Goal: Navigation & Orientation: Find specific page/section

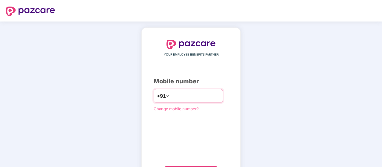
click at [198, 100] on input "number" at bounding box center [195, 96] width 49 height 10
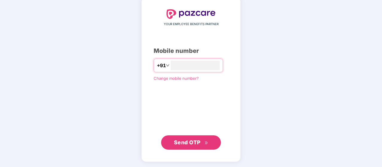
type input "**********"
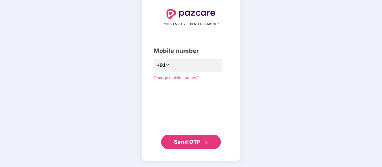
scroll to position [30, 0]
click at [197, 145] on span "Send OTP" at bounding box center [187, 142] width 27 height 6
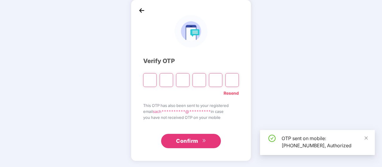
scroll to position [28, 0]
click at [149, 80] on input "Please enter verification code. Digit 1" at bounding box center [149, 81] width 13 height 14
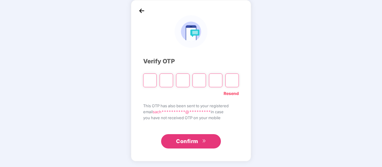
type input "*"
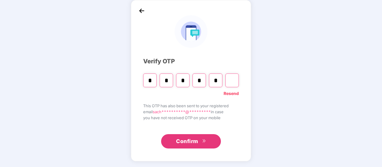
type input "*"
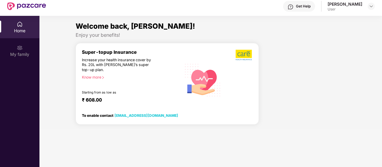
scroll to position [17, 0]
click at [98, 77] on div "Know more" at bounding box center [130, 77] width 96 height 4
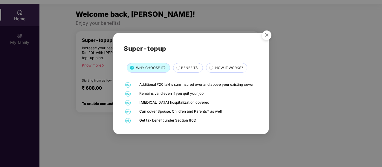
scroll to position [31, 0]
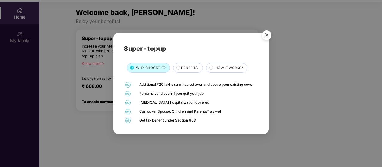
click at [266, 37] on img "Close" at bounding box center [266, 36] width 17 height 17
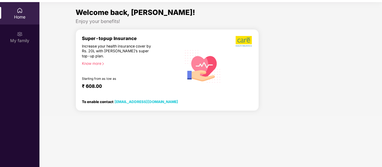
scroll to position [34, 0]
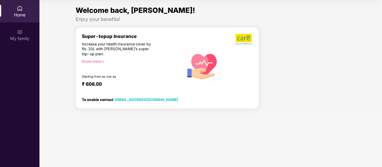
click at [166, 76] on div "Super-topup Insurance Increase your health insurance cover by Rs. 20L with [PER…" at bounding box center [132, 64] width 100 height 61
click at [229, 47] on div at bounding box center [238, 64] width 28 height 61
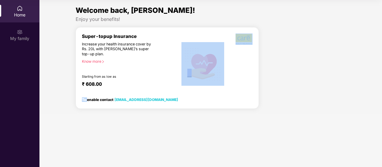
click at [229, 47] on div at bounding box center [238, 64] width 28 height 61
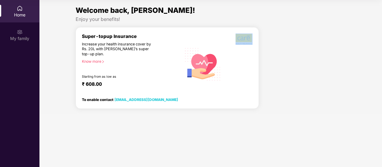
click at [229, 47] on div at bounding box center [238, 64] width 28 height 61
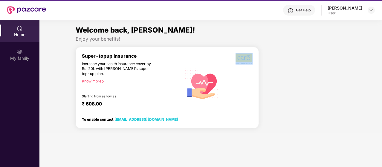
scroll to position [0, 0]
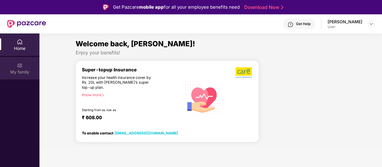
click at [25, 64] on div "My family" at bounding box center [19, 68] width 39 height 22
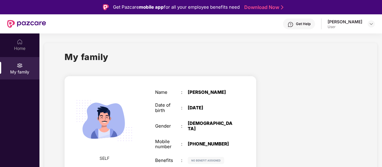
scroll to position [34, 0]
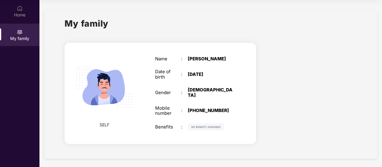
click at [200, 124] on img at bounding box center [206, 127] width 36 height 7
click at [28, 16] on div "Home" at bounding box center [19, 15] width 39 height 6
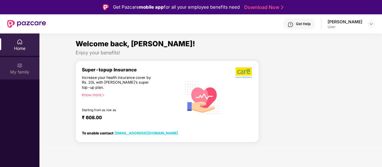
click at [25, 73] on div "My family" at bounding box center [19, 72] width 39 height 6
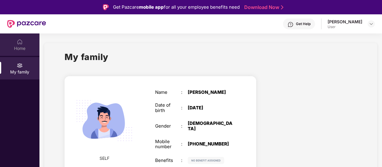
click at [26, 51] on div "Home" at bounding box center [19, 48] width 39 height 6
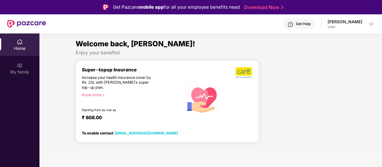
click at [92, 97] on div "Know more" at bounding box center [130, 95] width 96 height 4
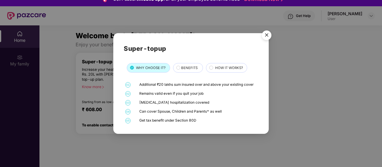
scroll to position [8, 0]
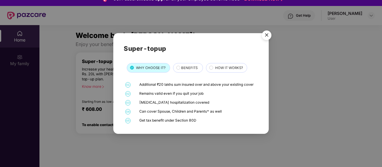
click at [188, 69] on span "BENEFITS" at bounding box center [189, 67] width 16 height 5
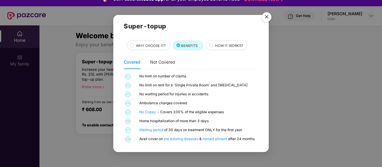
scroll to position [7, 0]
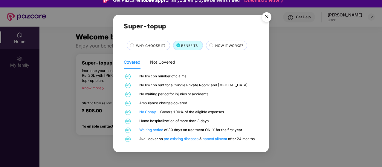
click at [219, 44] on span "HOW IT WORKS?" at bounding box center [229, 45] width 28 height 5
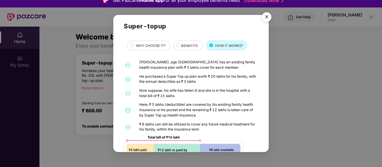
click at [269, 18] on img "Close" at bounding box center [266, 18] width 17 height 17
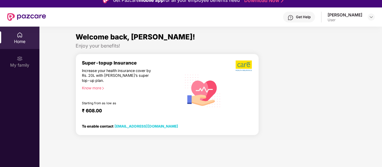
scroll to position [0, 0]
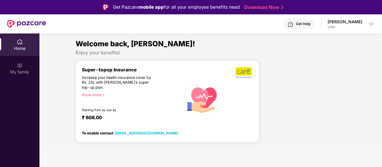
click at [342, 24] on div "[PERSON_NAME]" at bounding box center [345, 22] width 35 height 6
click at [371, 25] on img at bounding box center [371, 24] width 5 height 5
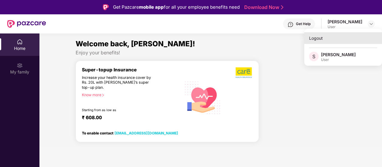
click at [328, 37] on div "Logout" at bounding box center [344, 38] width 78 height 12
